Goal: Task Accomplishment & Management: Use online tool/utility

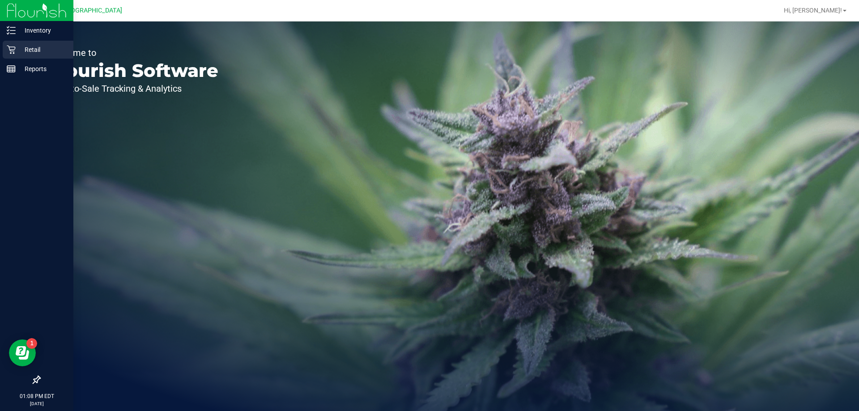
click at [23, 54] on p "Retail" at bounding box center [43, 49] width 54 height 11
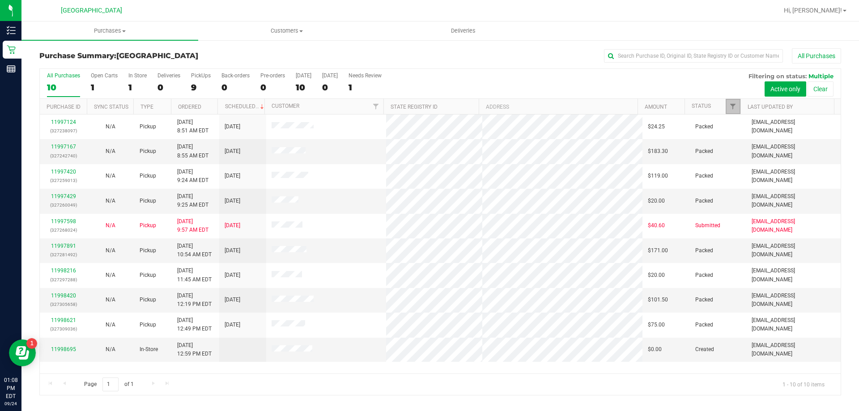
click at [732, 107] on span "Filter" at bounding box center [732, 106] width 7 height 7
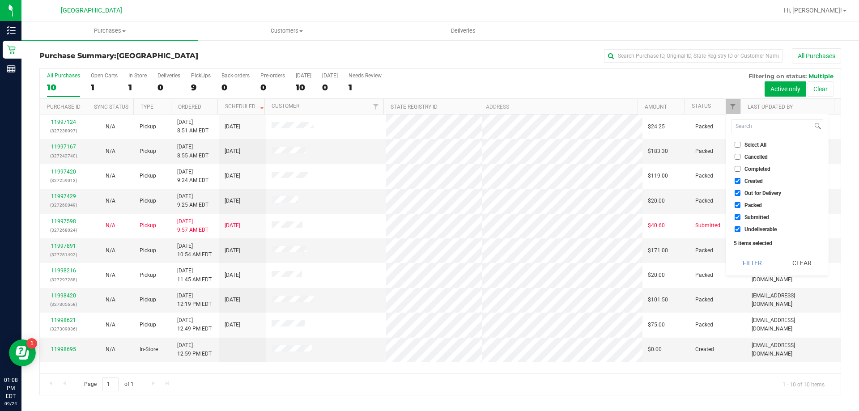
click at [750, 179] on span "Created" at bounding box center [754, 181] width 18 height 5
click at [741, 179] on input "Created" at bounding box center [738, 181] width 6 height 6
checkbox input "false"
click at [750, 191] on span "Out for Delivery" at bounding box center [763, 193] width 37 height 5
click at [741, 190] on input "Out for Delivery" at bounding box center [738, 193] width 6 height 6
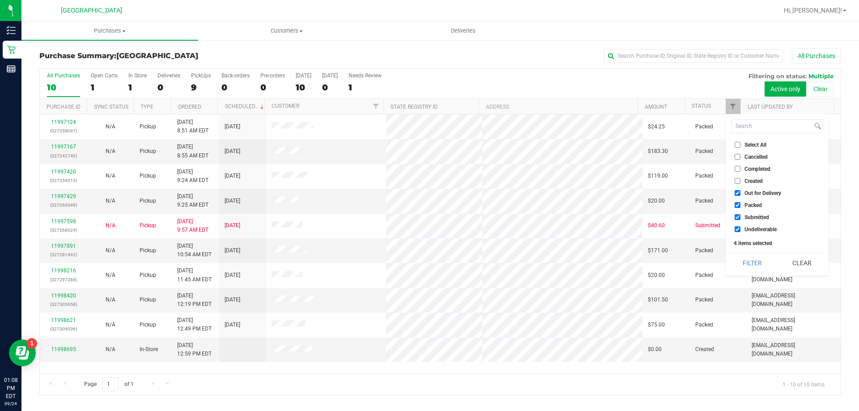
checkbox input "false"
click at [750, 207] on span "Packed" at bounding box center [753, 205] width 17 height 5
click at [741, 207] on input "Packed" at bounding box center [738, 205] width 6 height 6
checkbox input "false"
click at [752, 266] on button "Filter" at bounding box center [752, 263] width 43 height 20
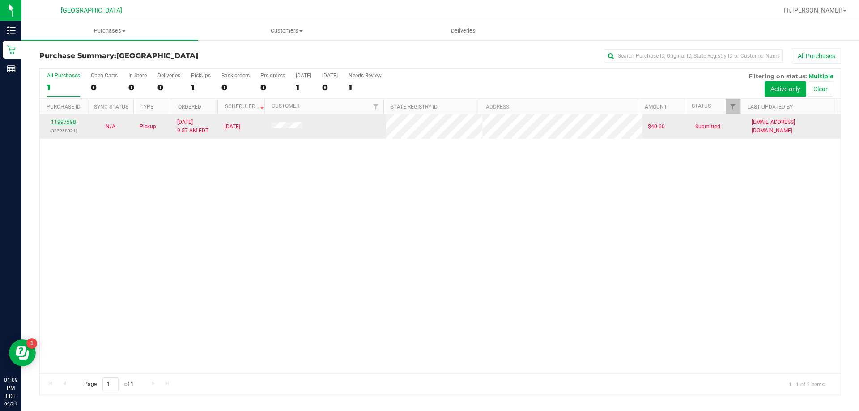
click at [63, 120] on link "11997598" at bounding box center [63, 122] width 25 height 6
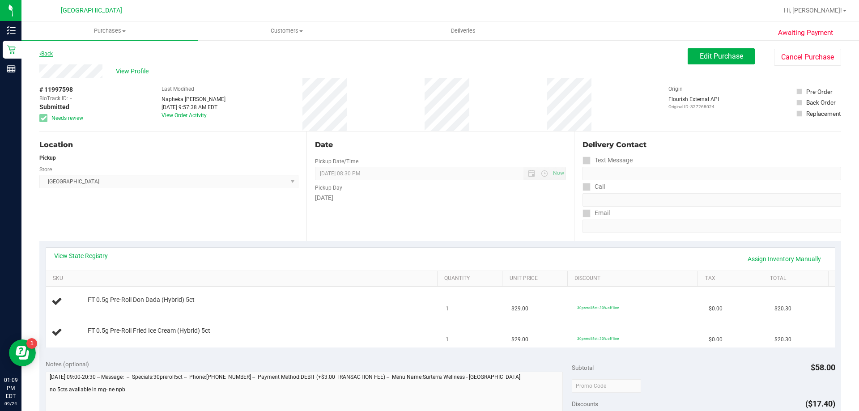
click at [44, 53] on link "Back" at bounding box center [45, 54] width 13 height 6
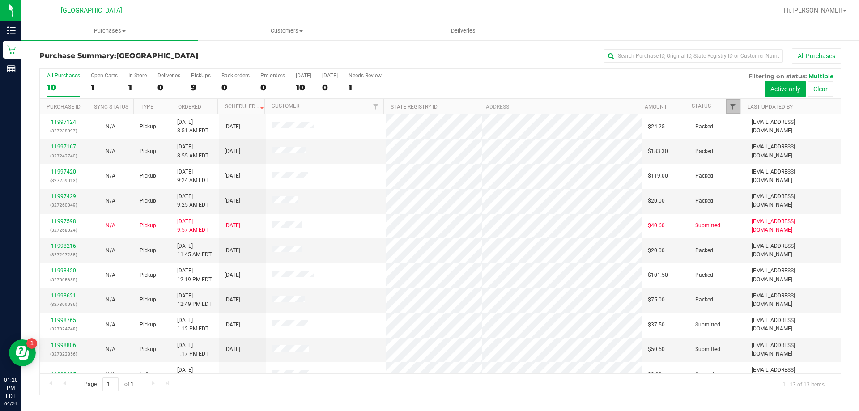
click at [732, 106] on span "Filter" at bounding box center [732, 106] width 7 height 7
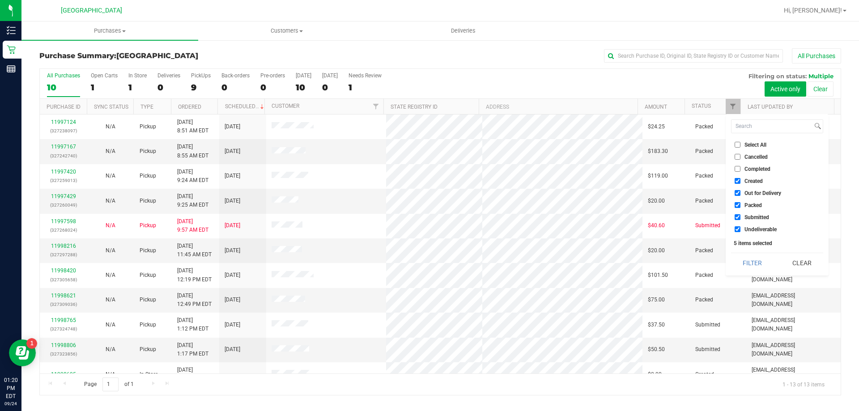
click at [743, 183] on label "Created" at bounding box center [749, 181] width 28 height 6
click at [741, 183] on input "Created" at bounding box center [738, 181] width 6 height 6
checkbox input "false"
click at [745, 194] on span "Out for Delivery" at bounding box center [763, 193] width 37 height 5
click at [741, 194] on input "Out for Delivery" at bounding box center [738, 193] width 6 height 6
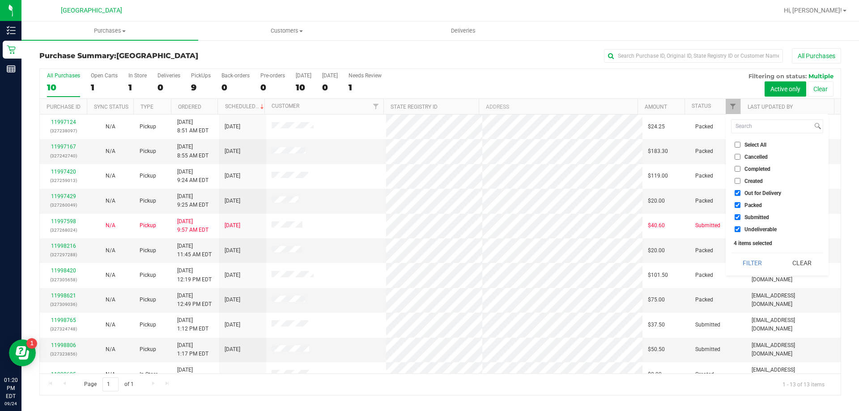
checkbox input "false"
click at [743, 201] on li "Packed" at bounding box center [777, 204] width 92 height 9
click at [740, 207] on input "Packed" at bounding box center [738, 205] width 6 height 6
checkbox input "false"
click at [755, 265] on button "Filter" at bounding box center [752, 263] width 43 height 20
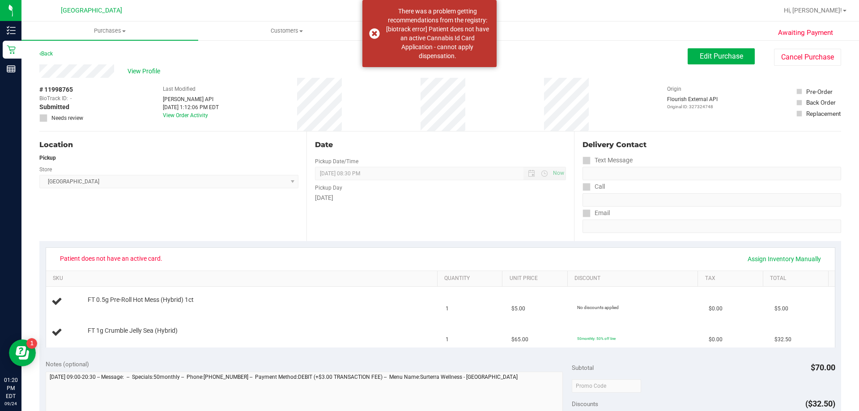
click at [172, 217] on div "Location Pickup Store North Palm Beach WC Select Store Bonita Springs WC Boynto…" at bounding box center [172, 187] width 267 height 110
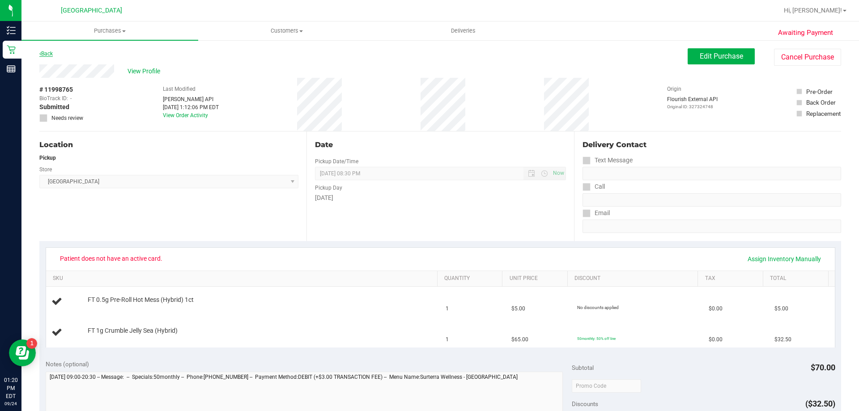
click at [49, 52] on link "Back" at bounding box center [45, 54] width 13 height 6
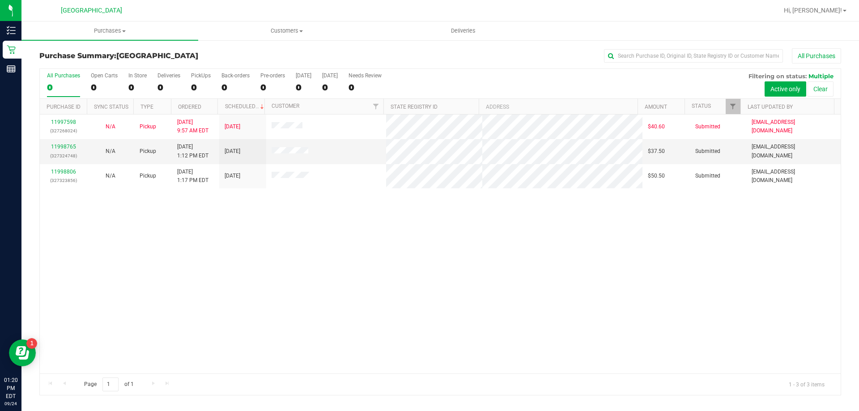
click at [341, 10] on div at bounding box center [469, 10] width 618 height 17
click at [735, 104] on span "Filter" at bounding box center [732, 106] width 7 height 7
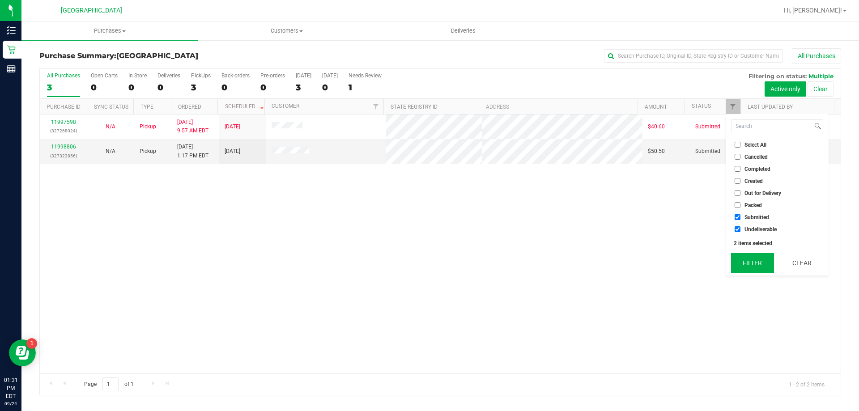
click at [739, 255] on button "Filter" at bounding box center [752, 263] width 43 height 20
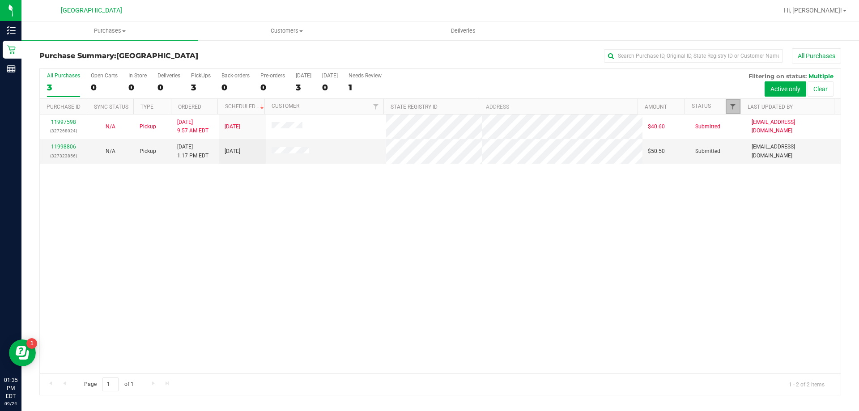
click at [732, 106] on span "Filter" at bounding box center [732, 106] width 7 height 7
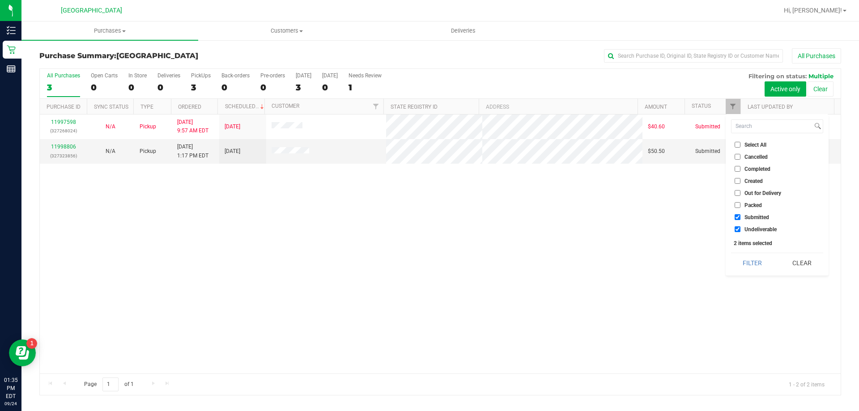
click at [750, 246] on div "2 items selected" at bounding box center [777, 243] width 87 height 6
click at [745, 269] on button "Filter" at bounding box center [752, 263] width 43 height 20
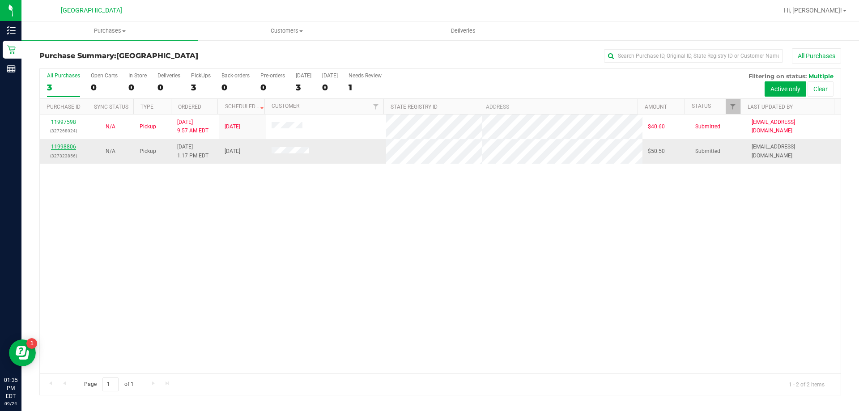
click at [69, 144] on link "11998806" at bounding box center [63, 147] width 25 height 6
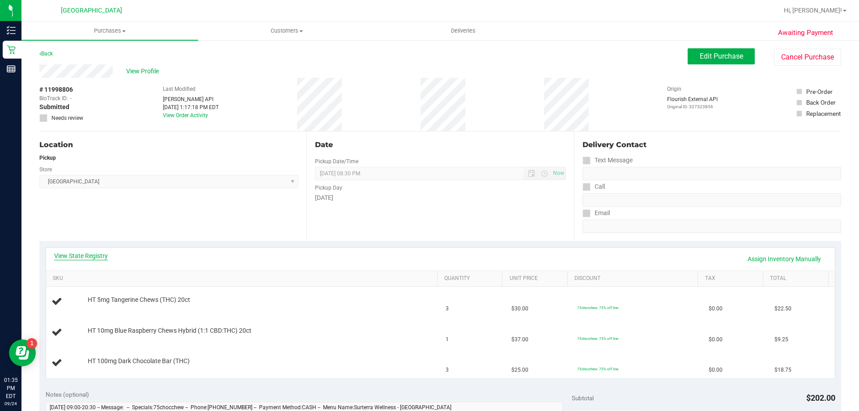
click at [104, 253] on link "View State Registry" at bounding box center [81, 255] width 54 height 9
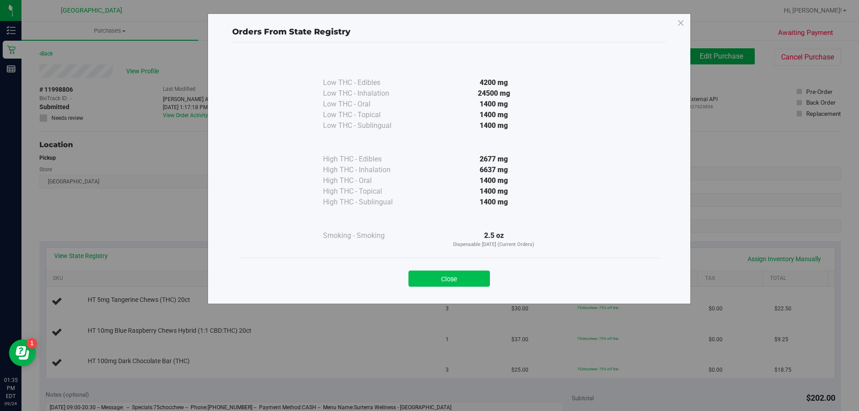
click at [480, 271] on button "Close" at bounding box center [449, 279] width 81 height 16
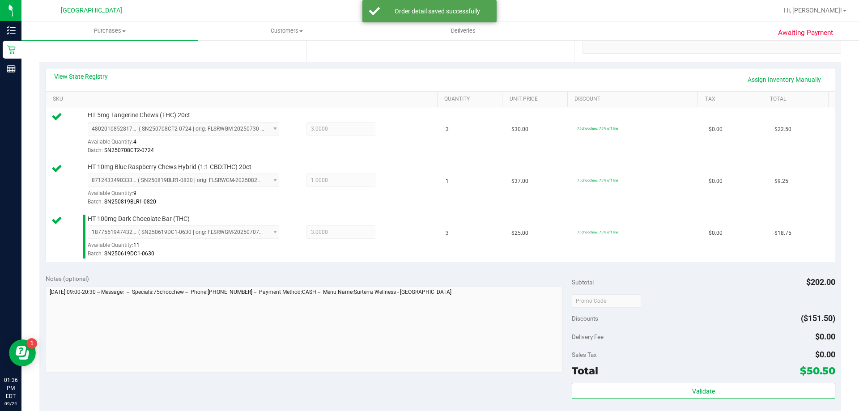
scroll to position [244, 0]
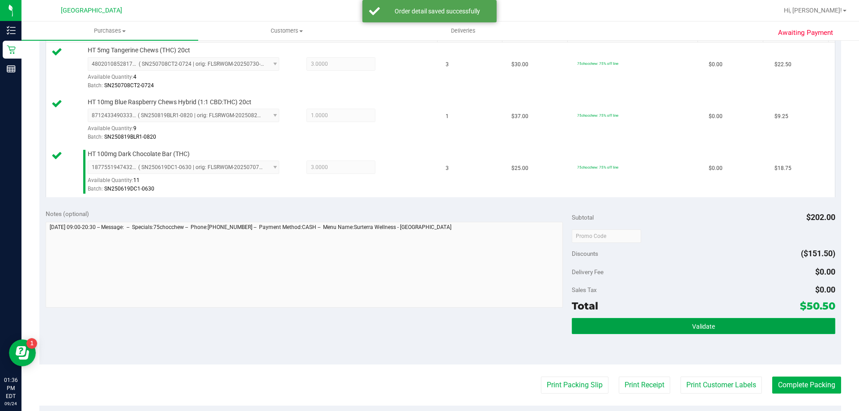
click at [707, 332] on button "Validate" at bounding box center [703, 326] width 263 height 16
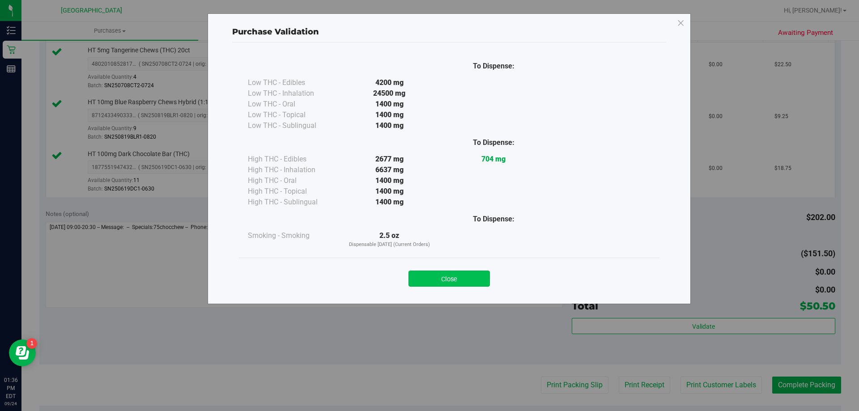
click at [472, 283] on button "Close" at bounding box center [449, 279] width 81 height 16
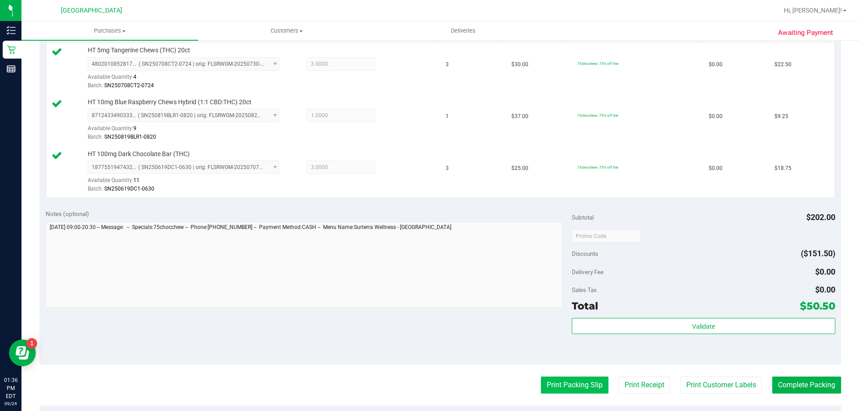
click at [561, 389] on button "Print Packing Slip" at bounding box center [575, 385] width 68 height 17
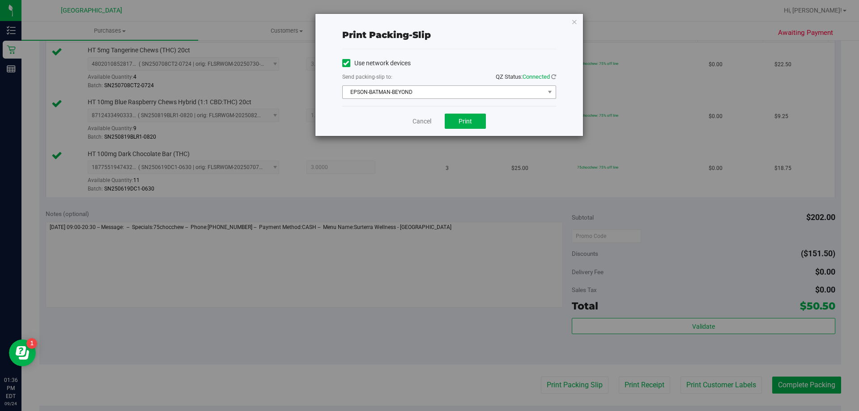
click at [523, 93] on span "EPSON-BATMAN-BEYOND" at bounding box center [444, 92] width 202 height 13
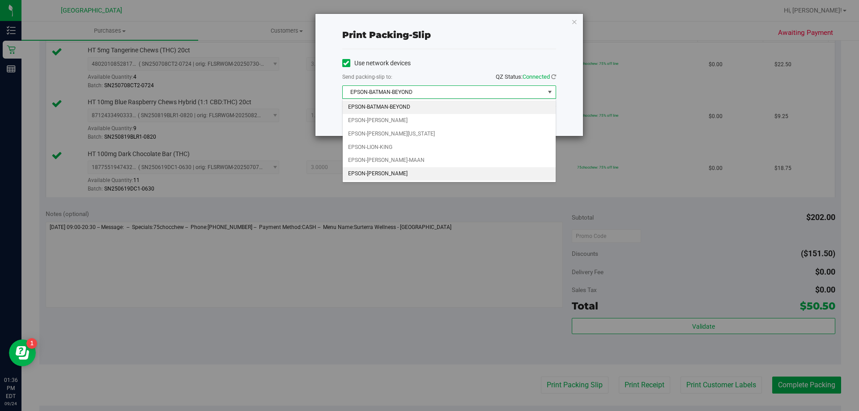
click at [422, 177] on li "EPSON-STEVIE-WONDER" at bounding box center [449, 173] width 213 height 13
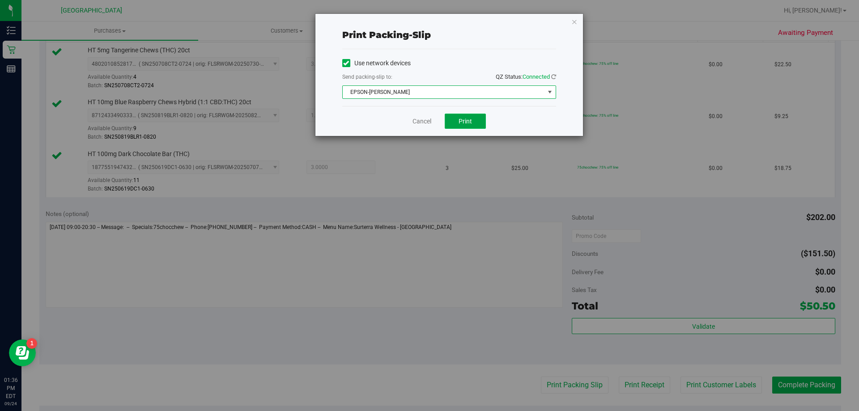
click at [483, 125] on button "Print" at bounding box center [465, 121] width 41 height 15
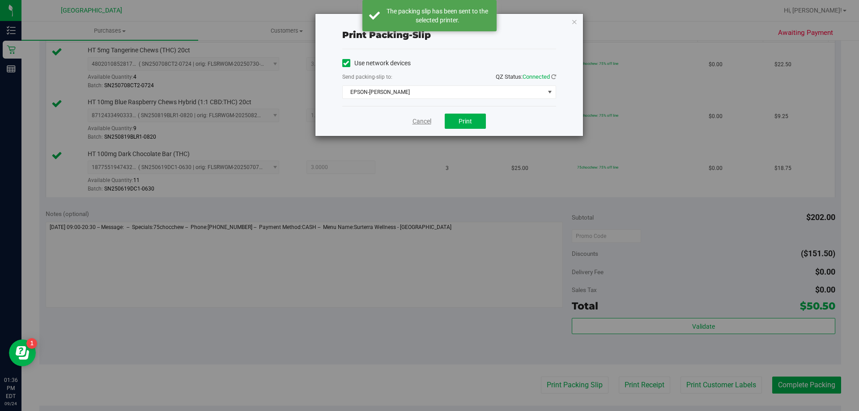
click at [417, 120] on link "Cancel" at bounding box center [422, 121] width 19 height 9
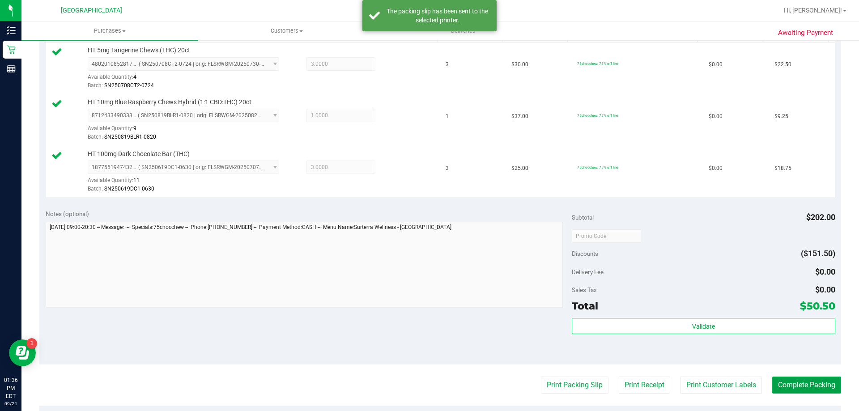
click at [804, 391] on button "Complete Packing" at bounding box center [806, 385] width 69 height 17
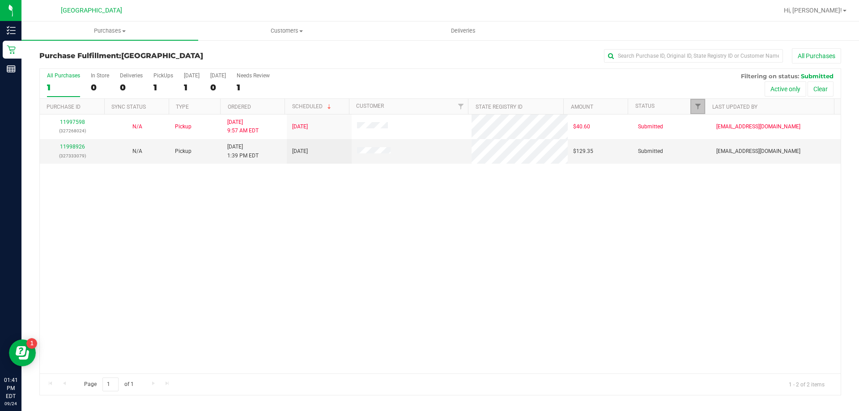
click at [702, 106] on link "Filter" at bounding box center [697, 106] width 15 height 15
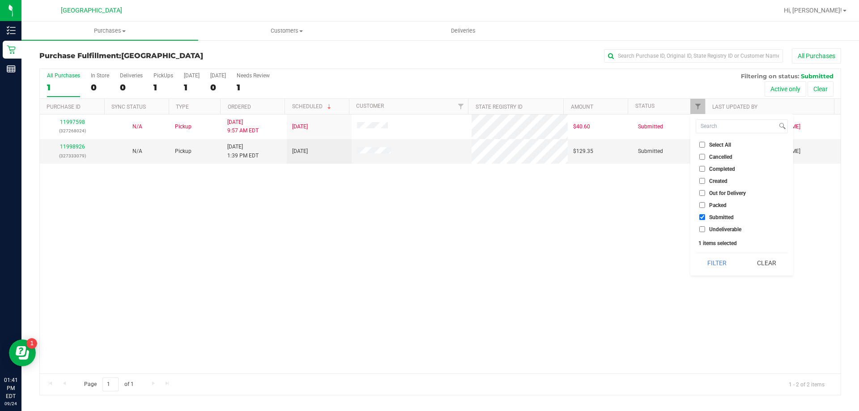
click at [703, 230] on input "Undeliverable" at bounding box center [702, 229] width 6 height 6
checkbox input "true"
click at [719, 262] on button "Filter" at bounding box center [717, 263] width 43 height 20
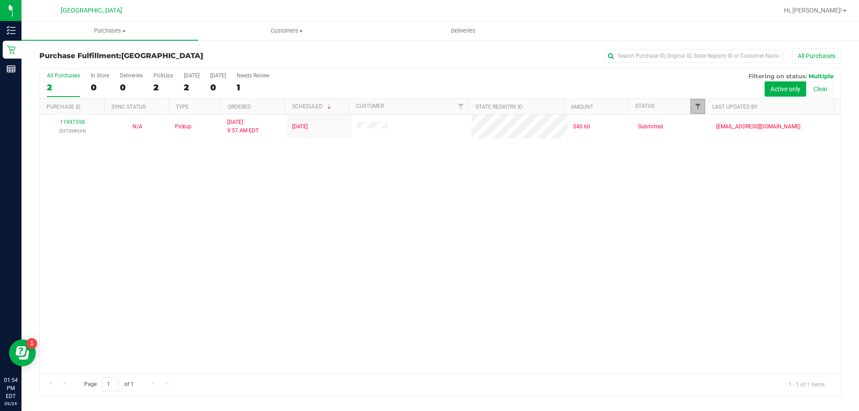
click at [694, 104] on span "Filter" at bounding box center [697, 106] width 7 height 7
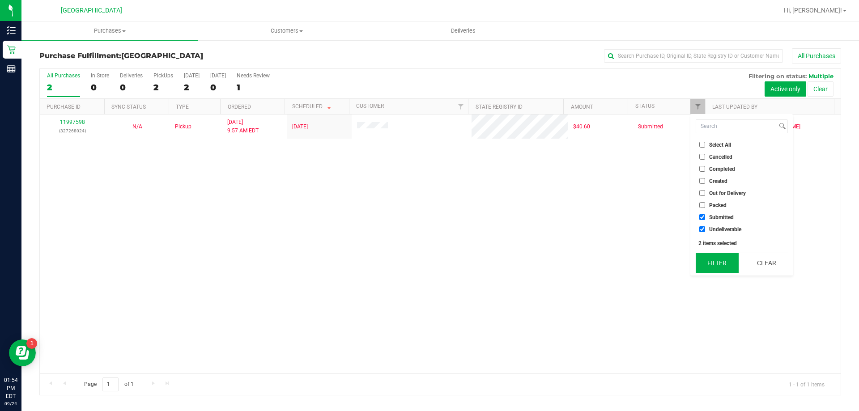
click at [723, 260] on button "Filter" at bounding box center [717, 263] width 43 height 20
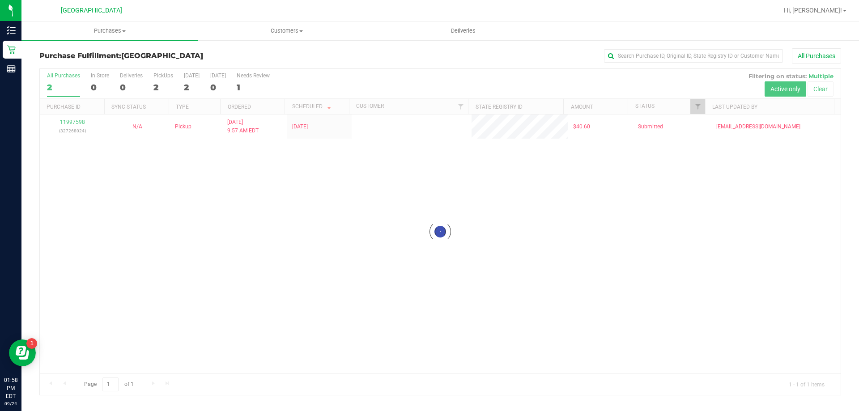
checkbox input "true"
click at [697, 112] on link "Filter" at bounding box center [697, 106] width 15 height 15
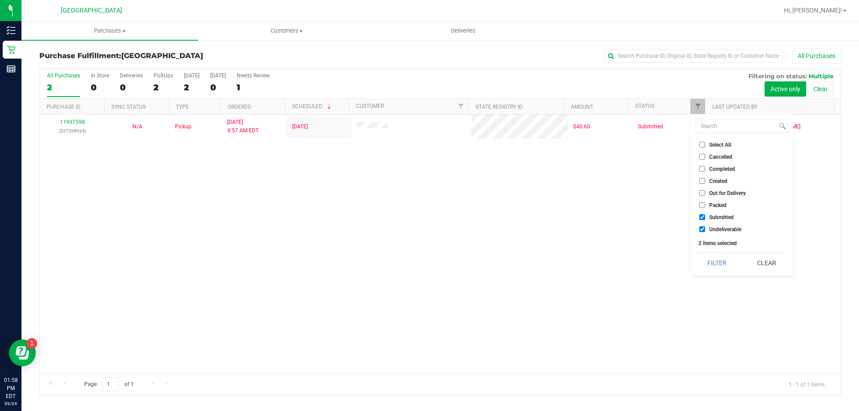
drag, startPoint x: 725, startPoint y: 249, endPoint x: 505, endPoint y: 273, distance: 221.0
click at [505, 273] on div "11997598 (327268024) N/A Pickup 9/24/2025 9:57 AM EDT 9/24/2025 $40.60 Submitte…" at bounding box center [440, 244] width 801 height 259
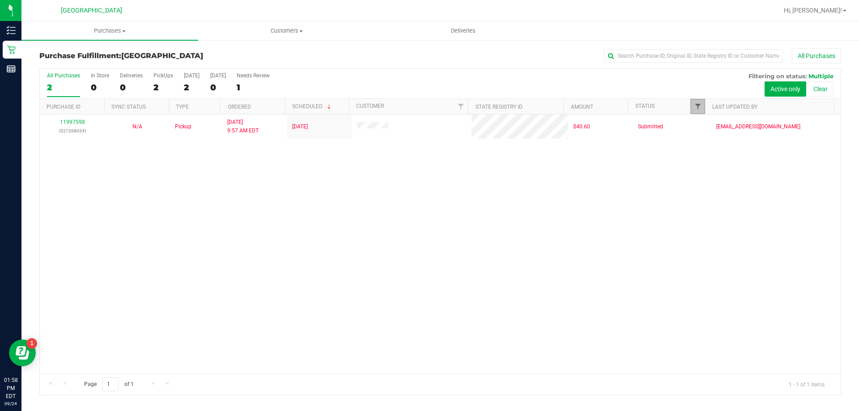
click at [696, 107] on span "Filter" at bounding box center [697, 106] width 7 height 7
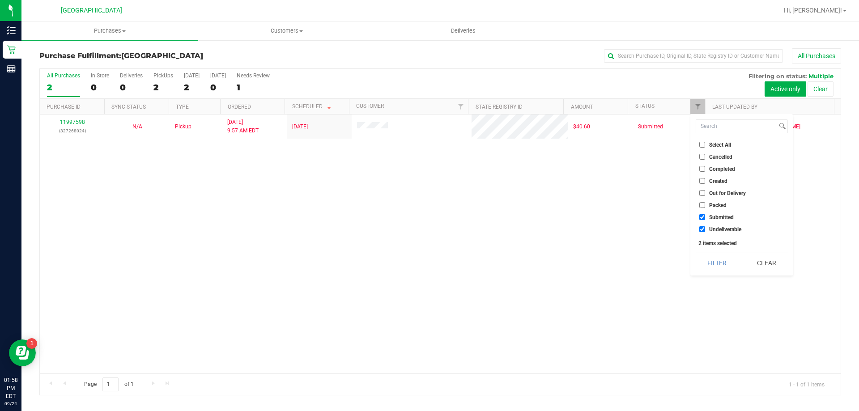
drag, startPoint x: 720, startPoint y: 267, endPoint x: 693, endPoint y: 268, distance: 26.9
click at [720, 268] on button "Filter" at bounding box center [717, 263] width 43 height 20
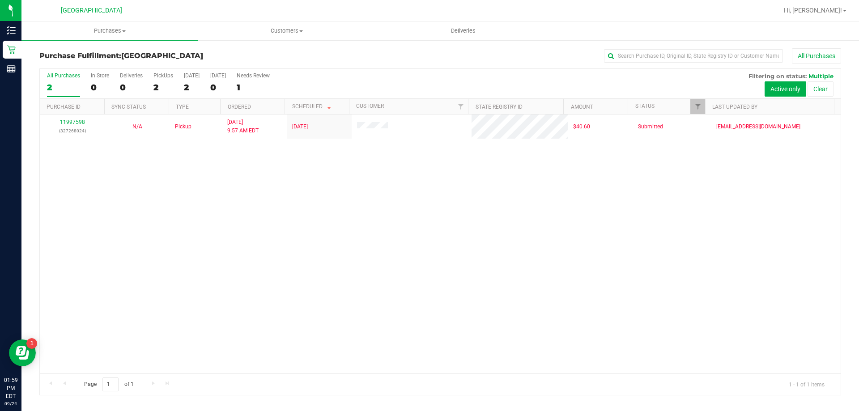
click at [702, 259] on div "11997598 (327268024) N/A Pickup 9/24/2025 9:57 AM EDT 9/24/2025 $40.60 Submitte…" at bounding box center [440, 244] width 801 height 259
drag, startPoint x: 456, startPoint y: 288, endPoint x: 451, endPoint y: 280, distance: 9.9
click at [456, 287] on div "11997598 (327268024) N/A Pickup 9/24/2025 9:57 AM EDT 9/24/2025 $40.60 Submitte…" at bounding box center [440, 244] width 801 height 259
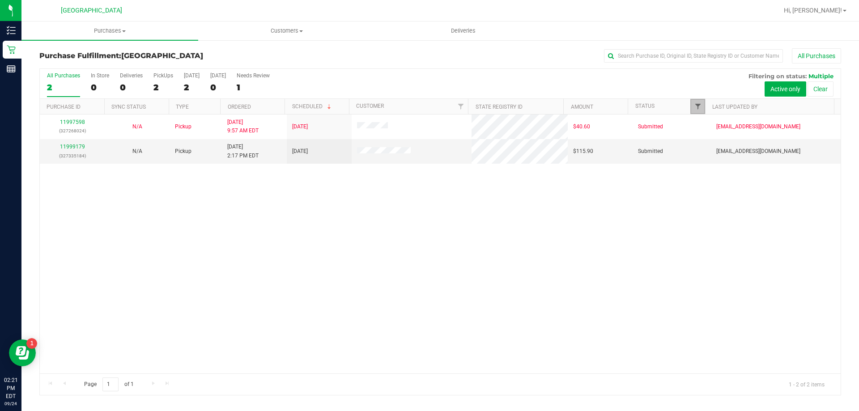
click at [697, 106] on span "Filter" at bounding box center [697, 106] width 7 height 7
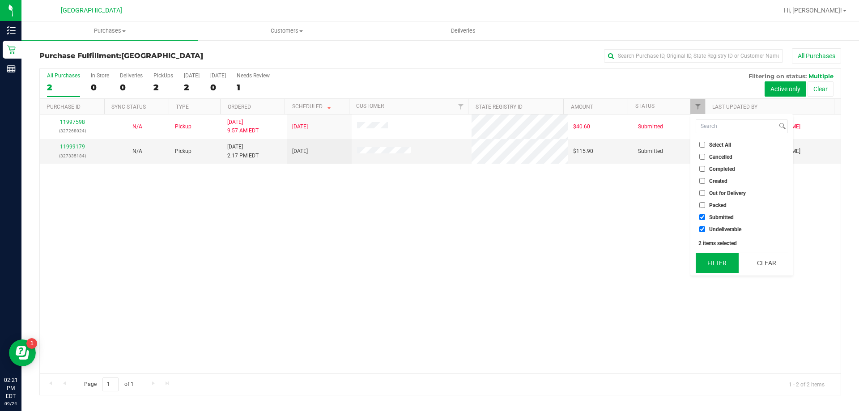
click at [719, 273] on button "Filter" at bounding box center [717, 263] width 43 height 20
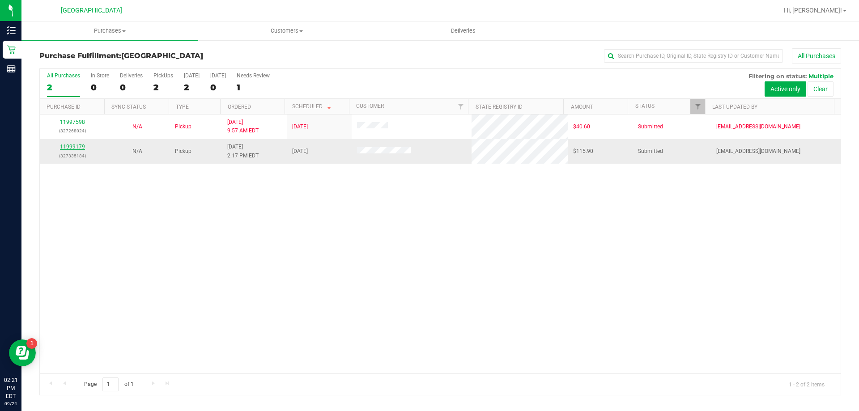
click at [81, 147] on link "11999179" at bounding box center [72, 147] width 25 height 6
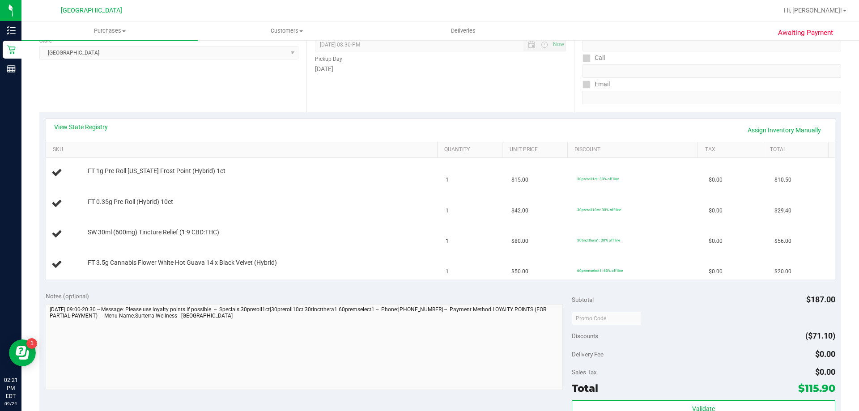
scroll to position [134, 0]
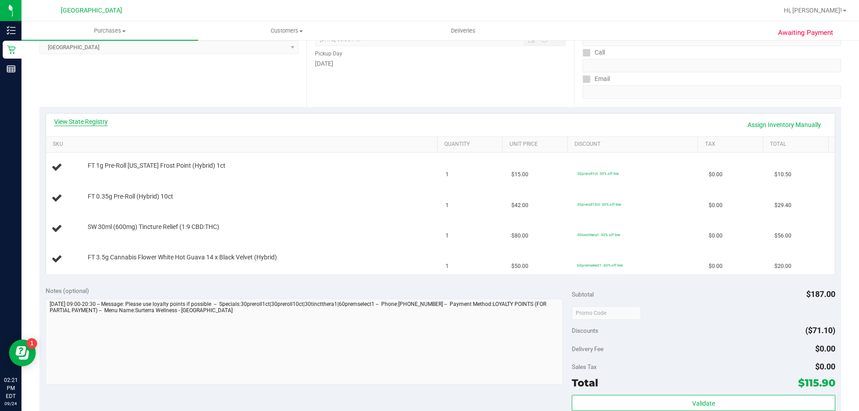
click at [81, 124] on link "View State Registry" at bounding box center [81, 121] width 54 height 9
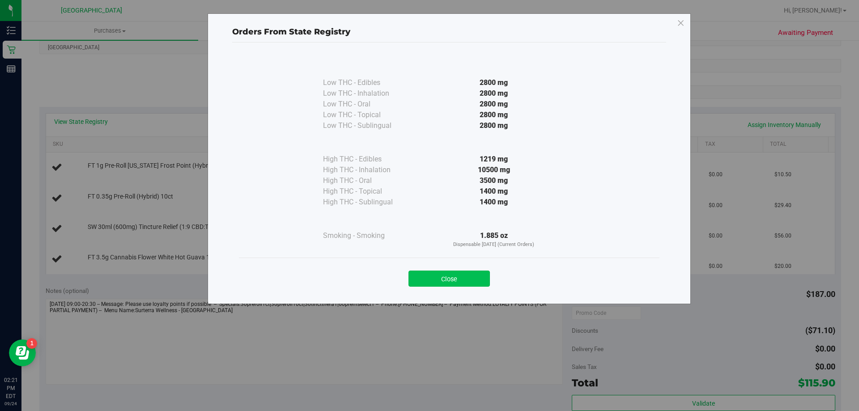
click at [469, 279] on button "Close" at bounding box center [449, 279] width 81 height 16
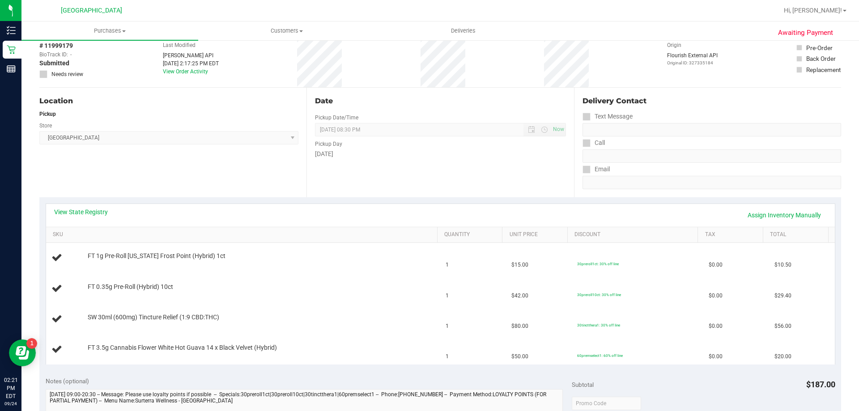
scroll to position [0, 0]
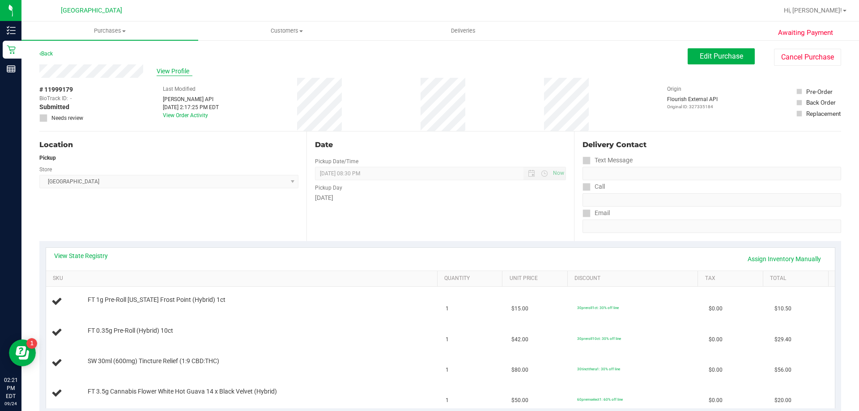
click at [172, 73] on span "View Profile" at bounding box center [175, 71] width 36 height 9
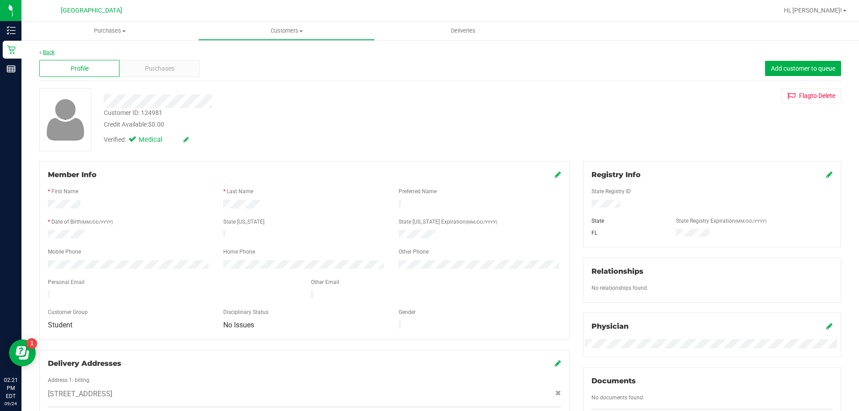
click at [46, 51] on link "Back" at bounding box center [46, 52] width 15 height 6
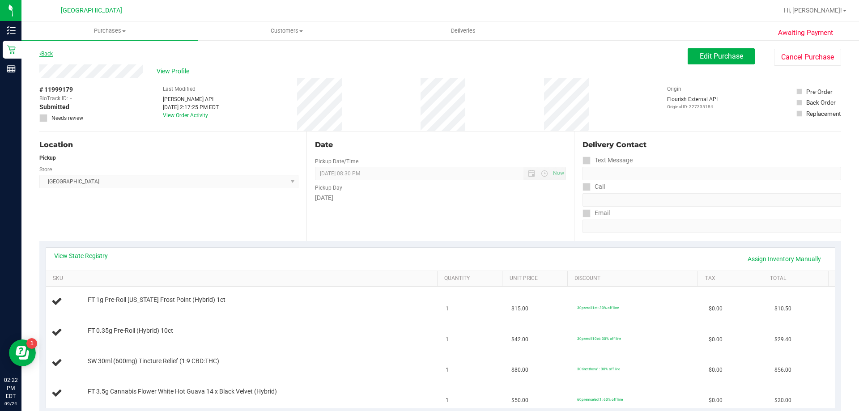
click at [51, 53] on link "Back" at bounding box center [45, 54] width 13 height 6
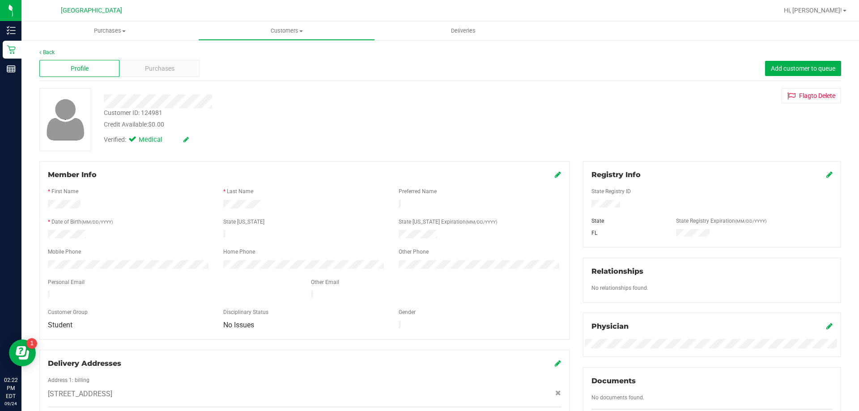
click at [53, 49] on div "Back" at bounding box center [440, 52] width 802 height 8
click at [51, 51] on link "Back" at bounding box center [46, 52] width 15 height 6
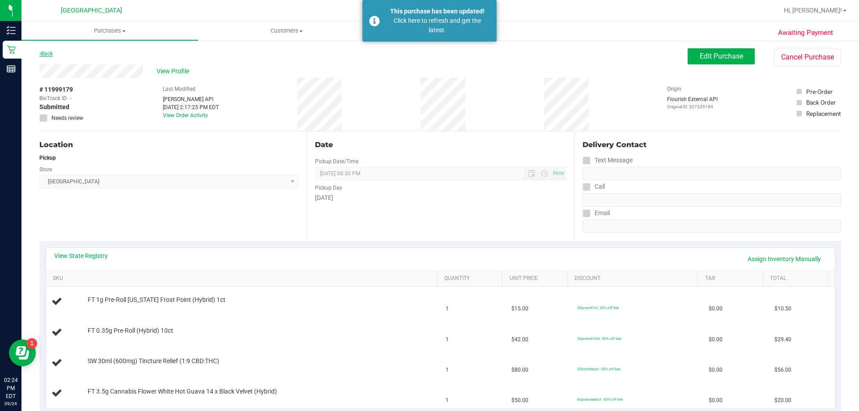
click at [48, 52] on link "Back" at bounding box center [45, 54] width 13 height 6
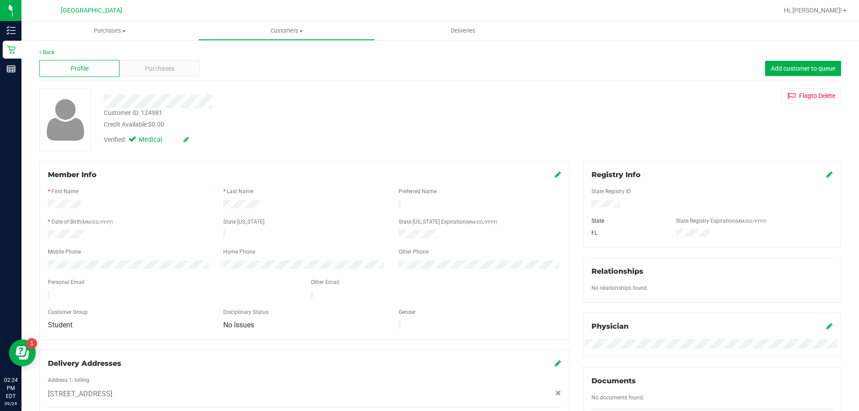
click at [203, 9] on div at bounding box center [469, 10] width 618 height 17
click at [54, 51] on link "Back" at bounding box center [46, 52] width 15 height 6
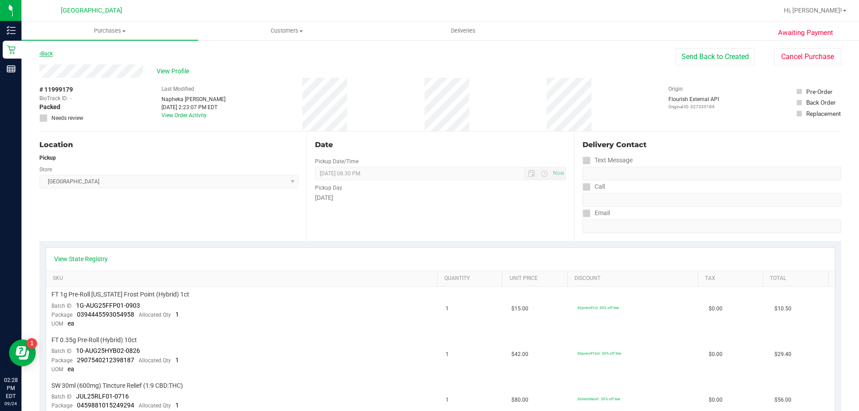
click at [50, 52] on link "Back" at bounding box center [45, 54] width 13 height 6
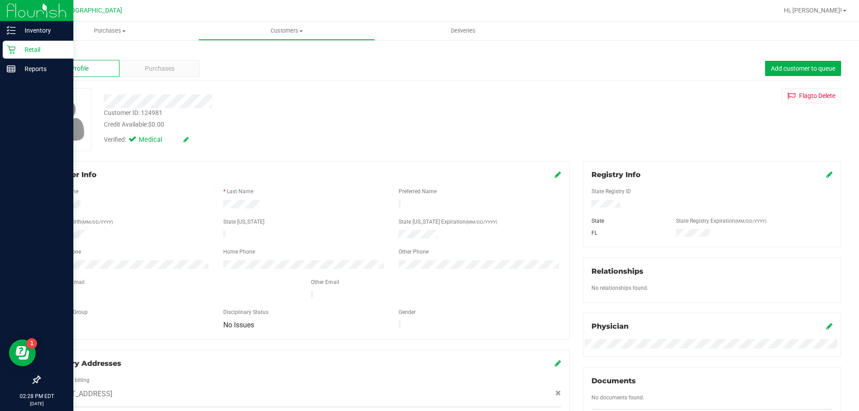
click at [17, 48] on p "Retail" at bounding box center [43, 49] width 54 height 11
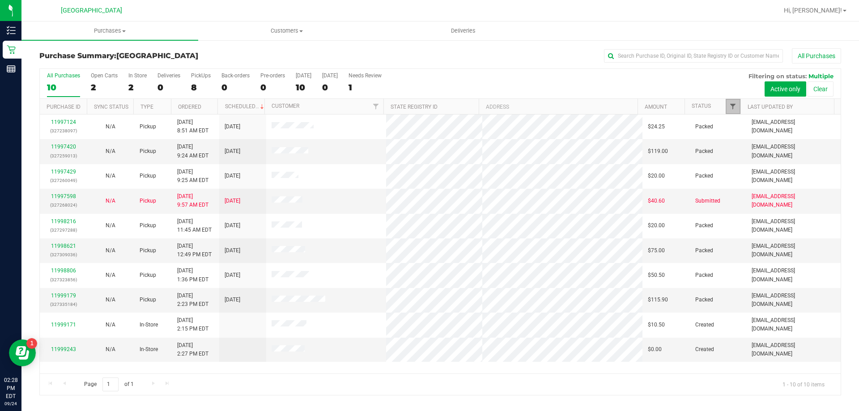
click at [730, 108] on span "Filter" at bounding box center [732, 106] width 7 height 7
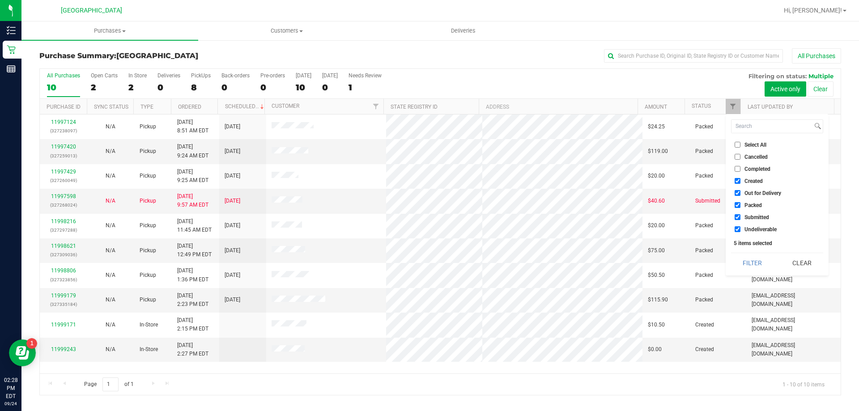
click at [741, 185] on li "Created" at bounding box center [777, 180] width 92 height 9
click at [745, 192] on span "Out for Delivery" at bounding box center [763, 193] width 37 height 5
click at [741, 192] on input "Out for Delivery" at bounding box center [738, 193] width 6 height 6
checkbox input "false"
click at [745, 186] on li "Created" at bounding box center [777, 180] width 92 height 9
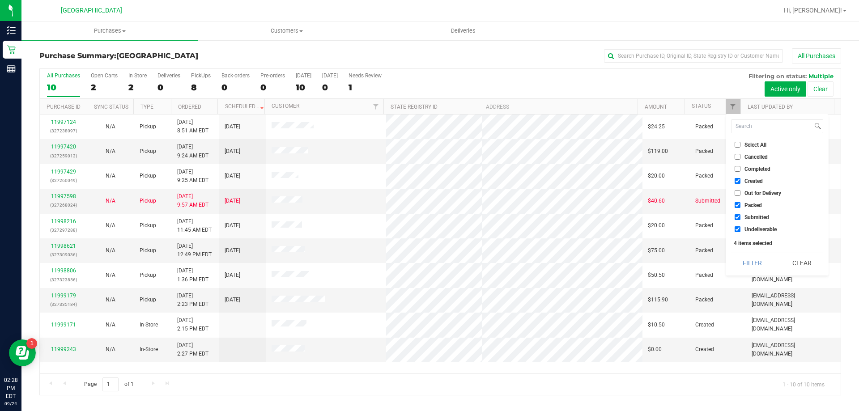
click at [744, 183] on label "Created" at bounding box center [749, 181] width 28 height 6
click at [741, 183] on input "Created" at bounding box center [738, 181] width 6 height 6
checkbox input "false"
click at [750, 205] on span "Packed" at bounding box center [753, 205] width 17 height 5
click at [741, 205] on input "Packed" at bounding box center [738, 205] width 6 height 6
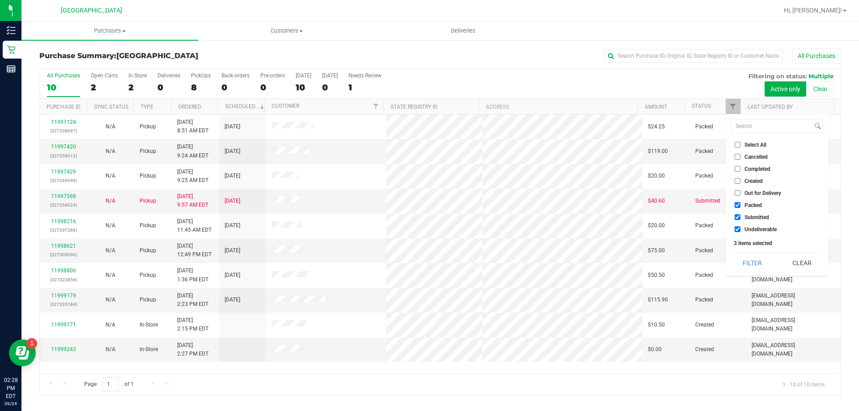
checkbox input "false"
click at [754, 261] on button "Filter" at bounding box center [752, 263] width 43 height 20
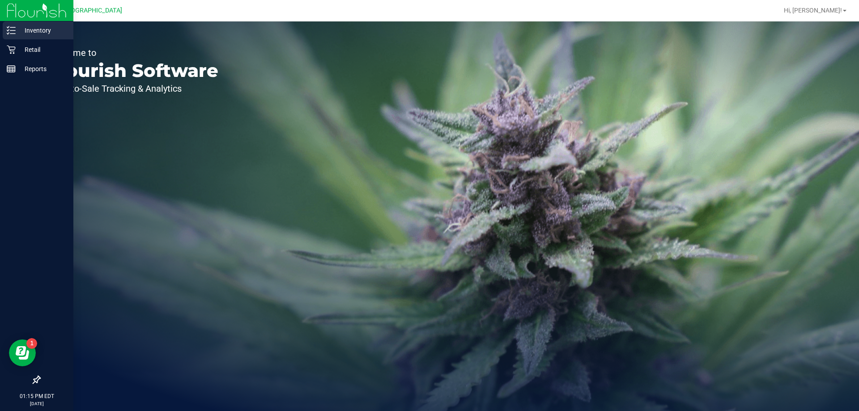
click at [11, 27] on line at bounding box center [12, 27] width 5 height 0
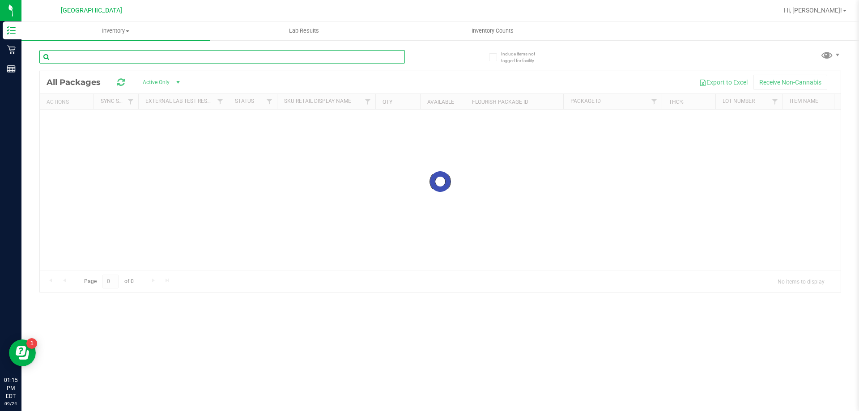
click at [218, 61] on input "text" at bounding box center [222, 56] width 366 height 13
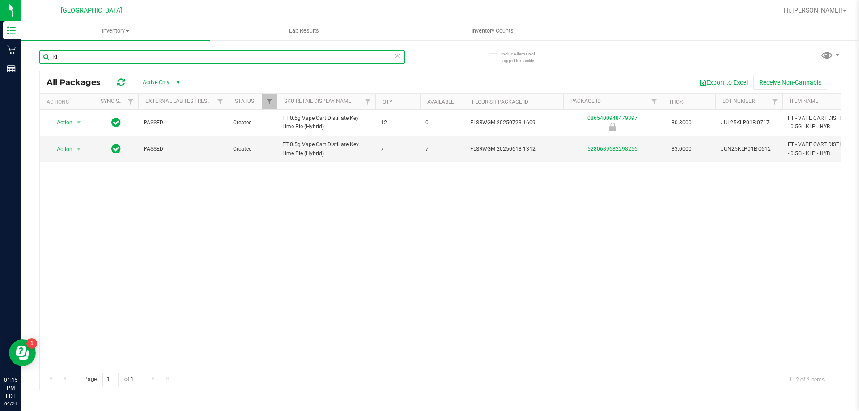
type input "k"
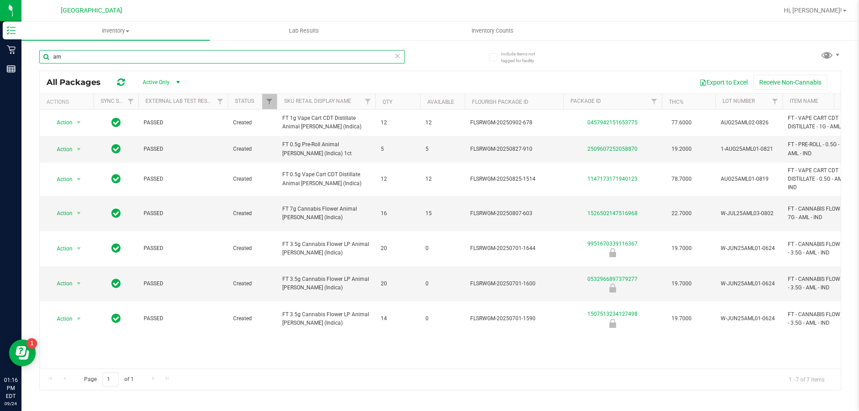
type input "a"
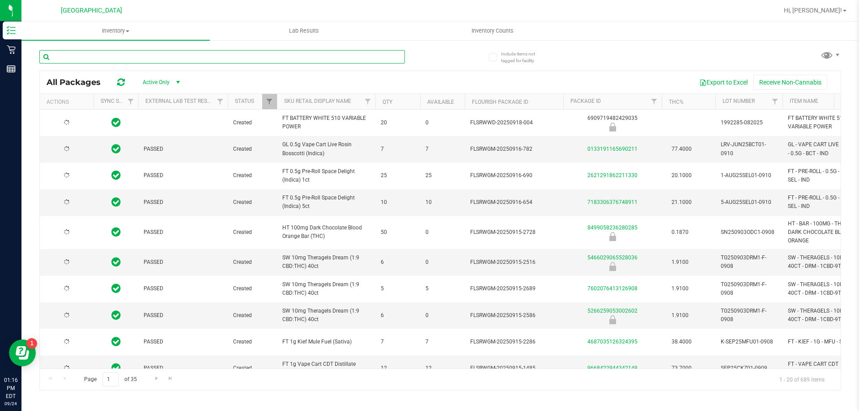
type input "2026-03-16"
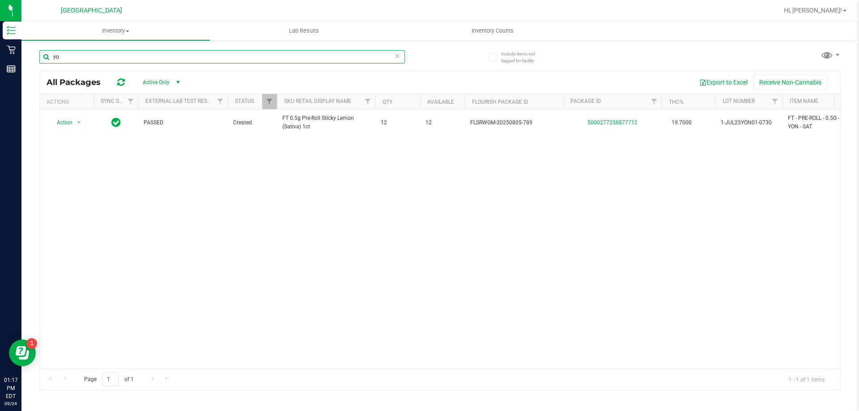
type input "y"
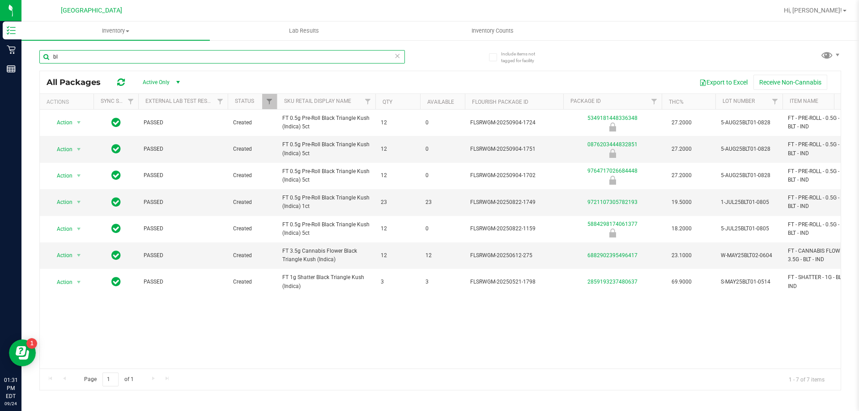
type input "b"
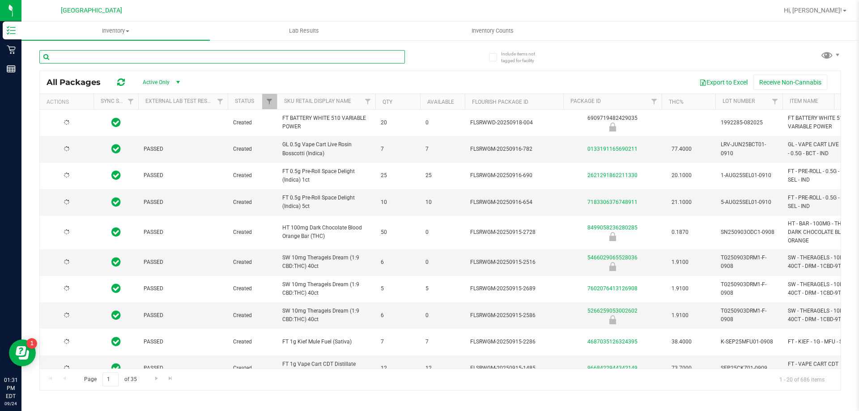
type input "2026-03-16"
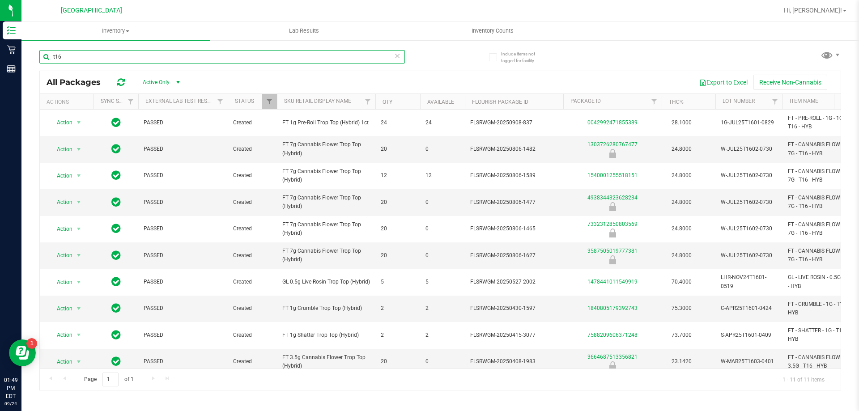
scroll to position [39, 0]
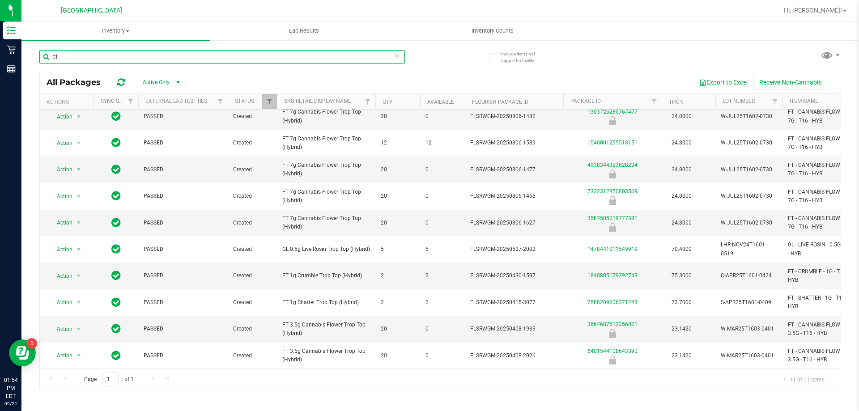
type input "t"
